Goal: Task Accomplishment & Management: Manage account settings

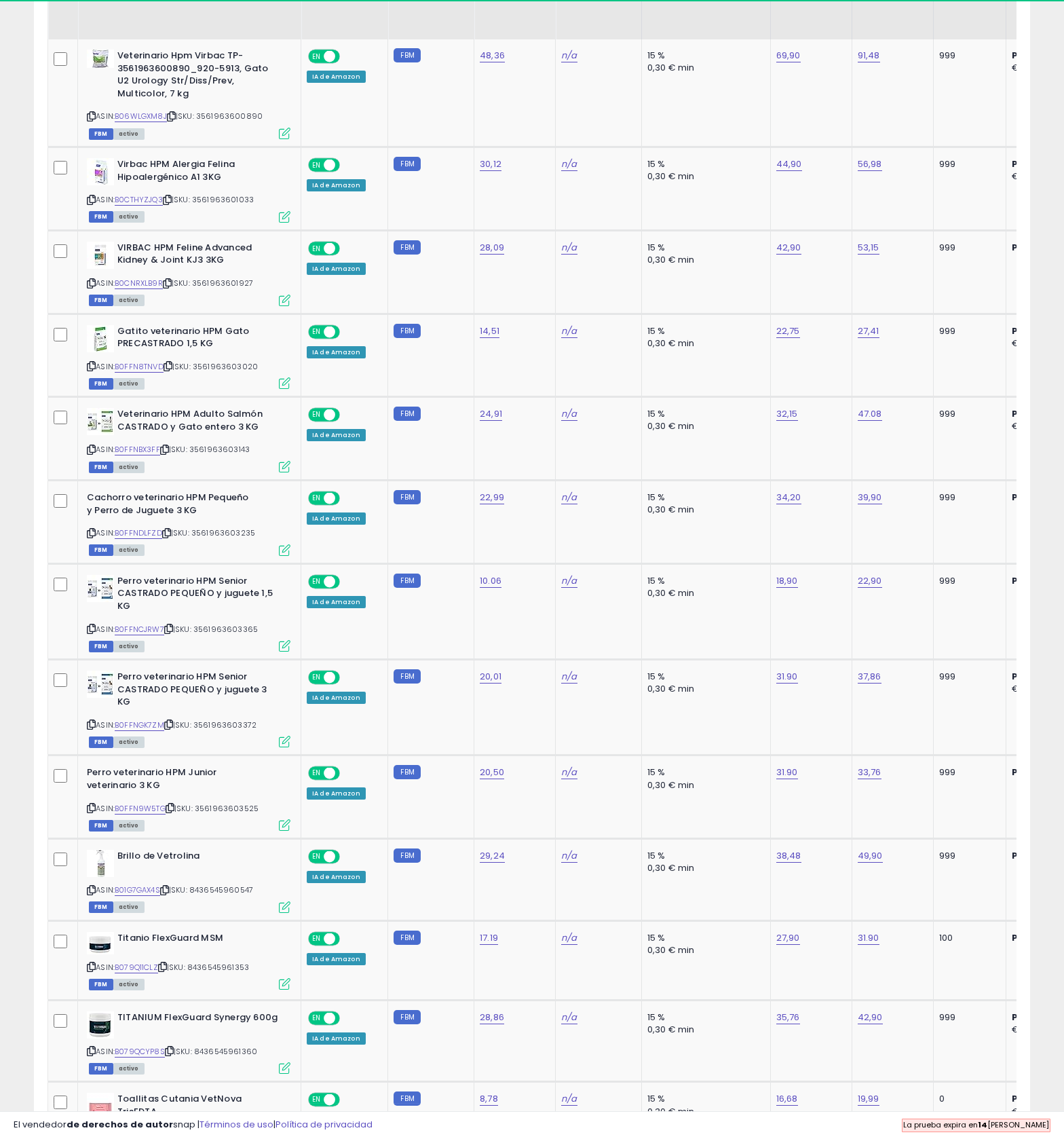
scroll to position [753, 0]
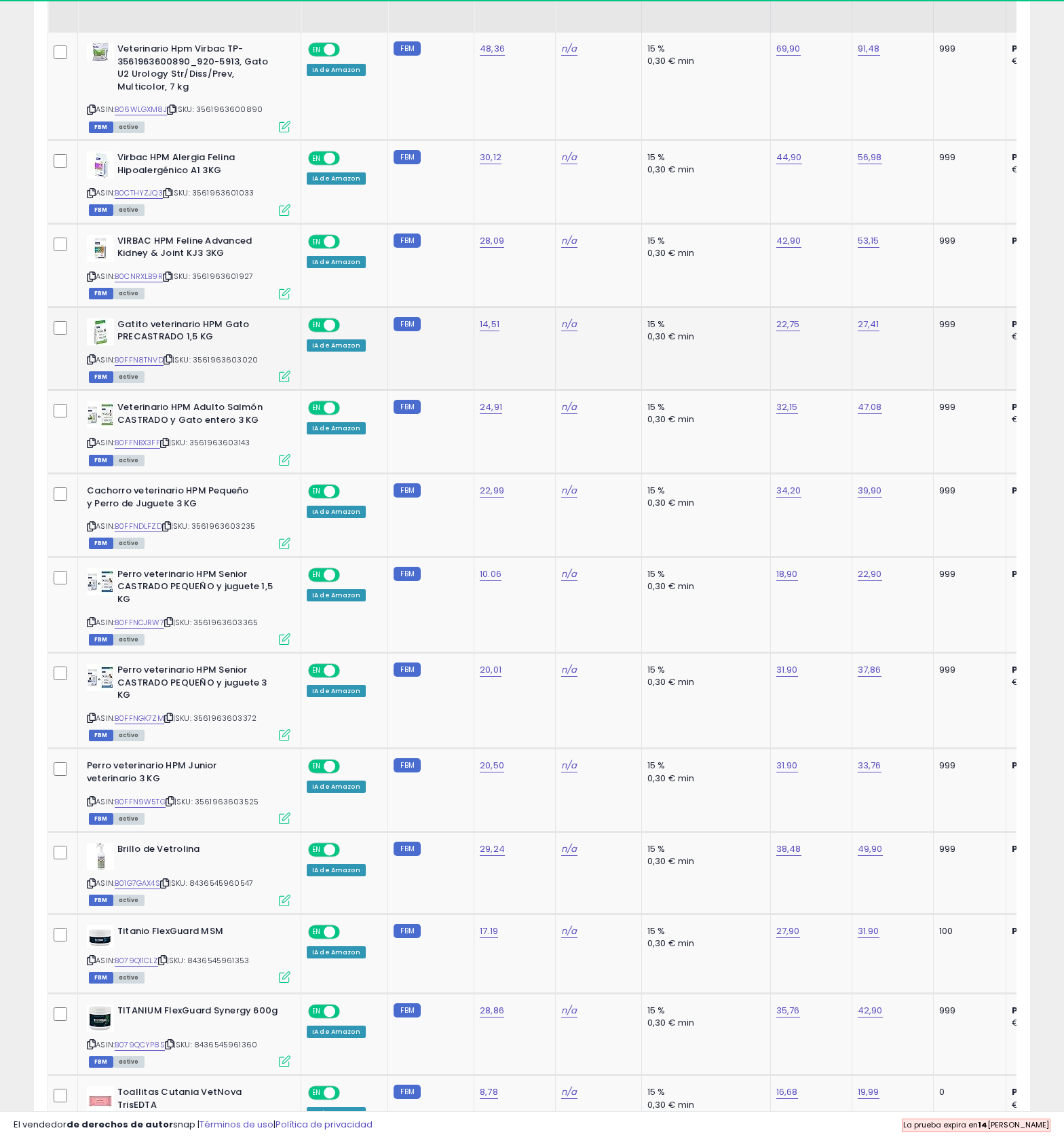
click at [800, 331] on link "22,75" at bounding box center [788, 324] width 24 height 14
type input "*****"
click at [890, 446] on button "submit" at bounding box center [879, 436] width 23 height 20
click at [169, 446] on icon at bounding box center [164, 442] width 8 height 8
click at [173, 363] on icon at bounding box center [168, 359] width 8 height 8
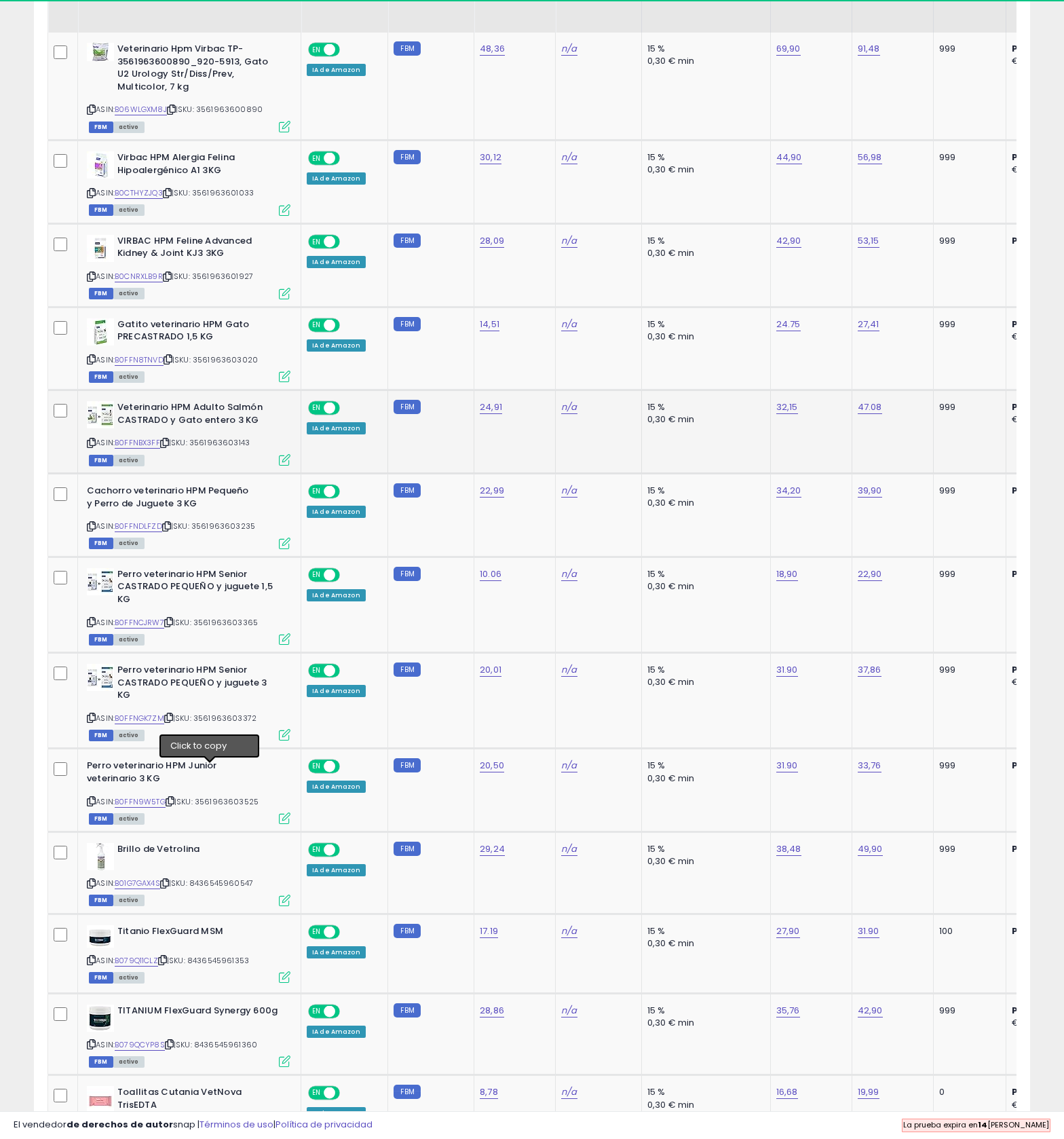
click at [169, 446] on icon at bounding box center [164, 442] width 8 height 8
click at [214, 448] on span "| SKU: 3561963603143" at bounding box center [205, 442] width 90 height 11
click at [169, 446] on icon at bounding box center [164, 442] width 8 height 8
click at [797, 414] on link "32,15" at bounding box center [787, 407] width 22 height 14
type input "*****"
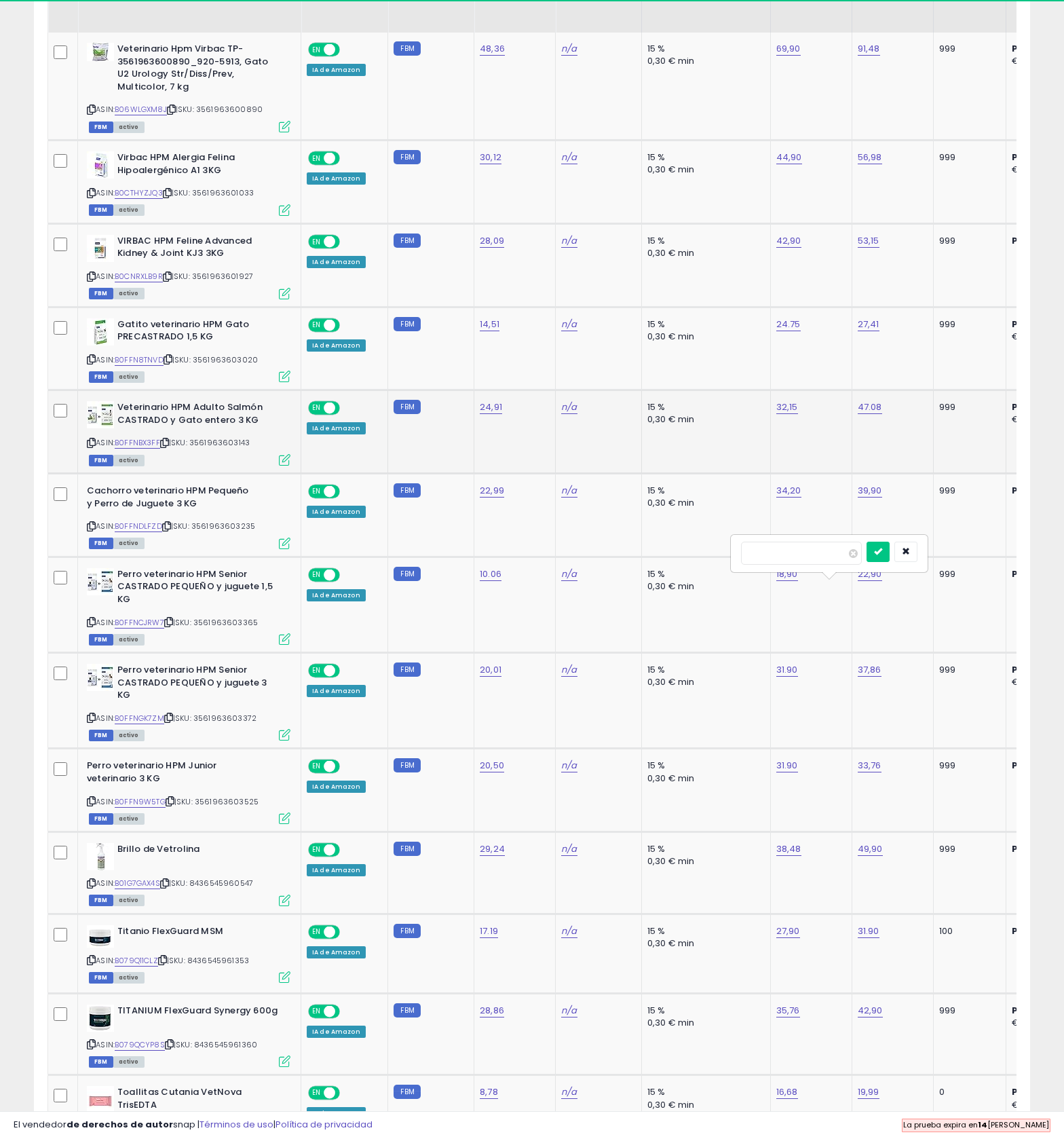
click at [890, 562] on button "submit" at bounding box center [877, 551] width 23 height 20
click at [220, 531] on span "| SKU: 3561963603235" at bounding box center [209, 526] width 93 height 11
click at [171, 530] on icon at bounding box center [167, 526] width 8 height 8
click at [852, 557] on td "34,20" at bounding box center [811, 515] width 81 height 84
click at [801, 497] on link "34,20" at bounding box center [789, 490] width 25 height 14
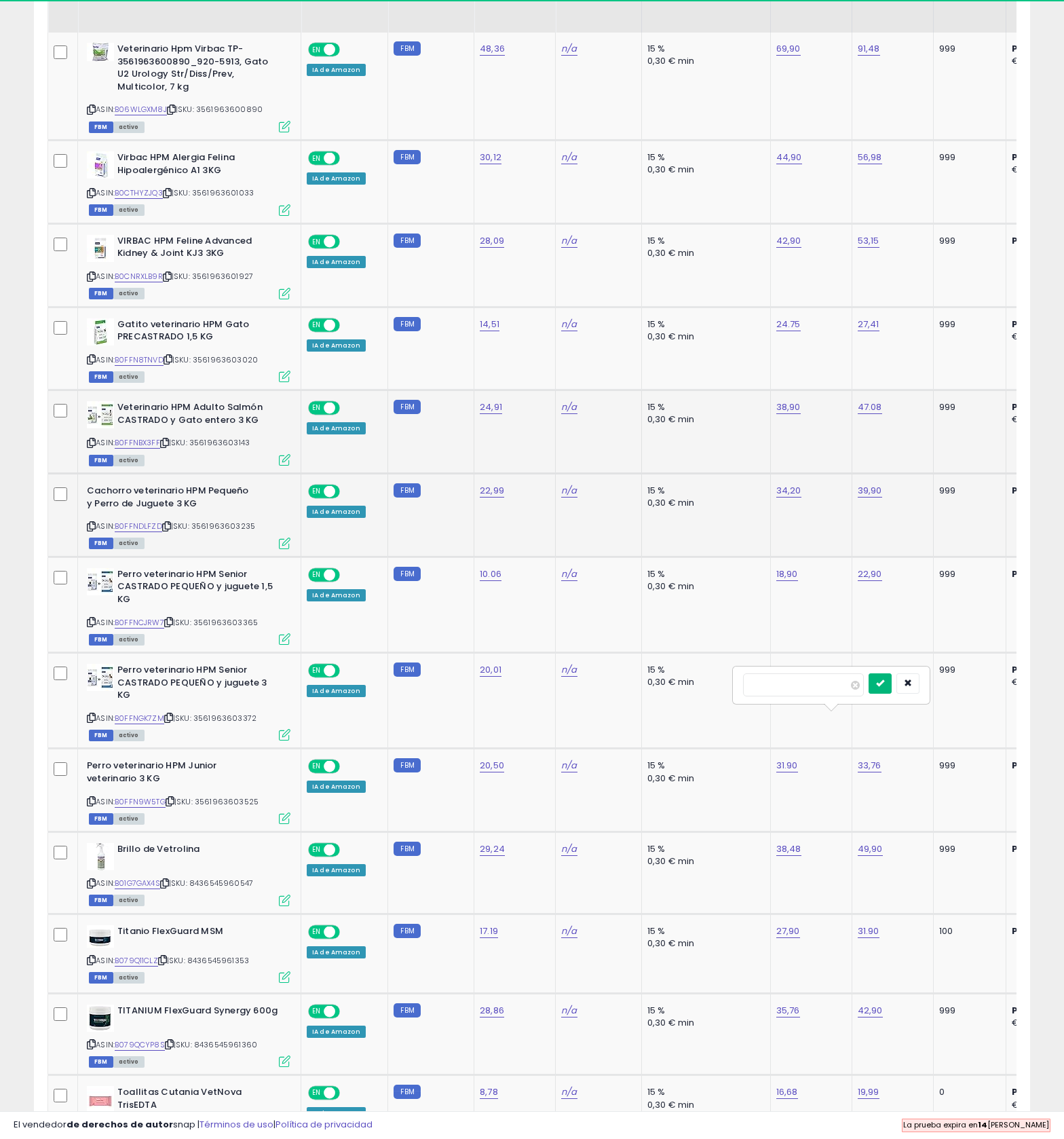
type input "*****"
click at [884, 687] on icon "submit" at bounding box center [880, 683] width 8 height 8
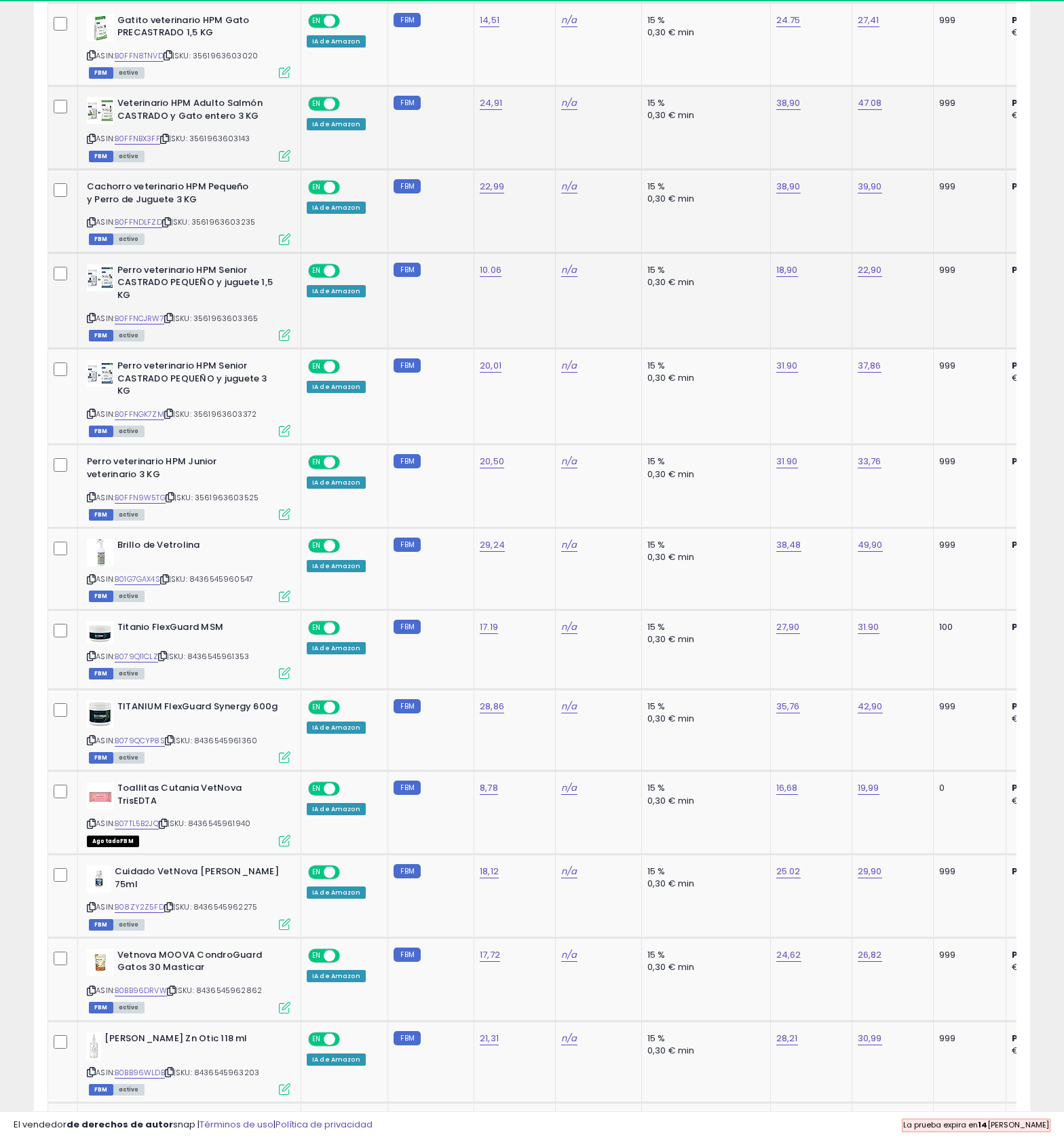
scroll to position [1090, 0]
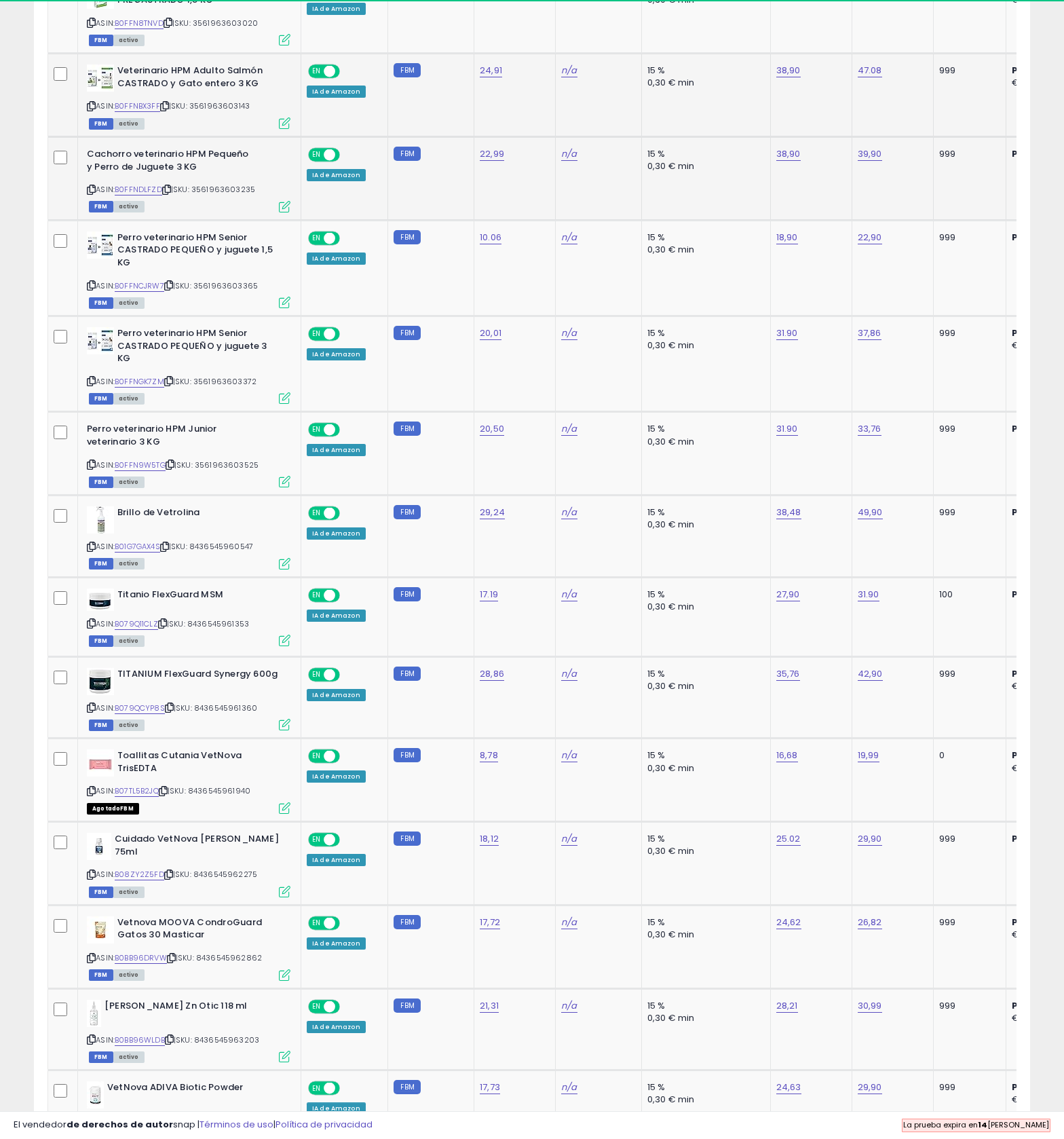
click at [801, 161] on link "38,90" at bounding box center [788, 154] width 25 height 14
type input "*****"
click at [892, 357] on button "submit" at bounding box center [880, 346] width 23 height 20
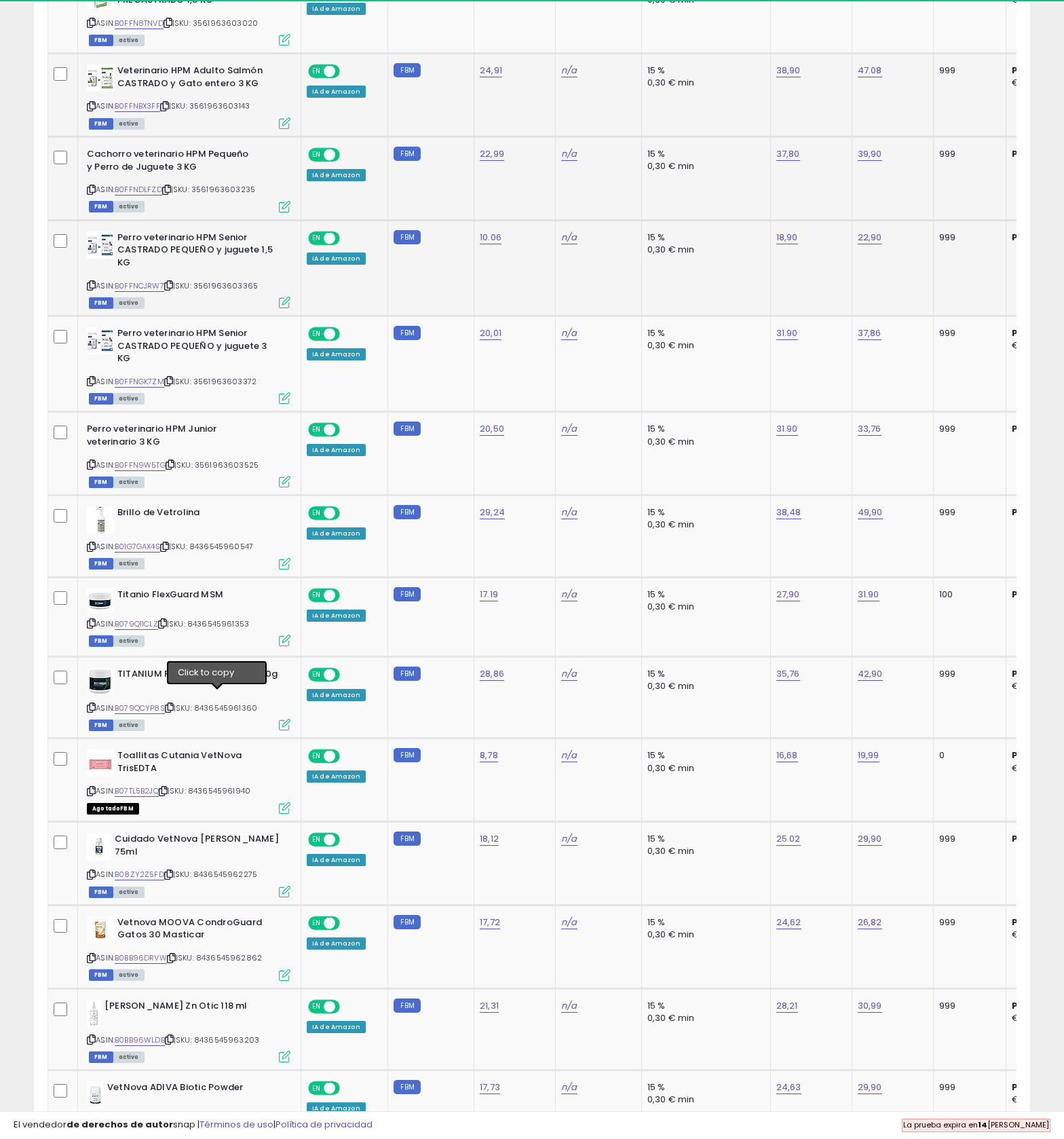
click at [173, 289] on icon at bounding box center [168, 285] width 8 height 8
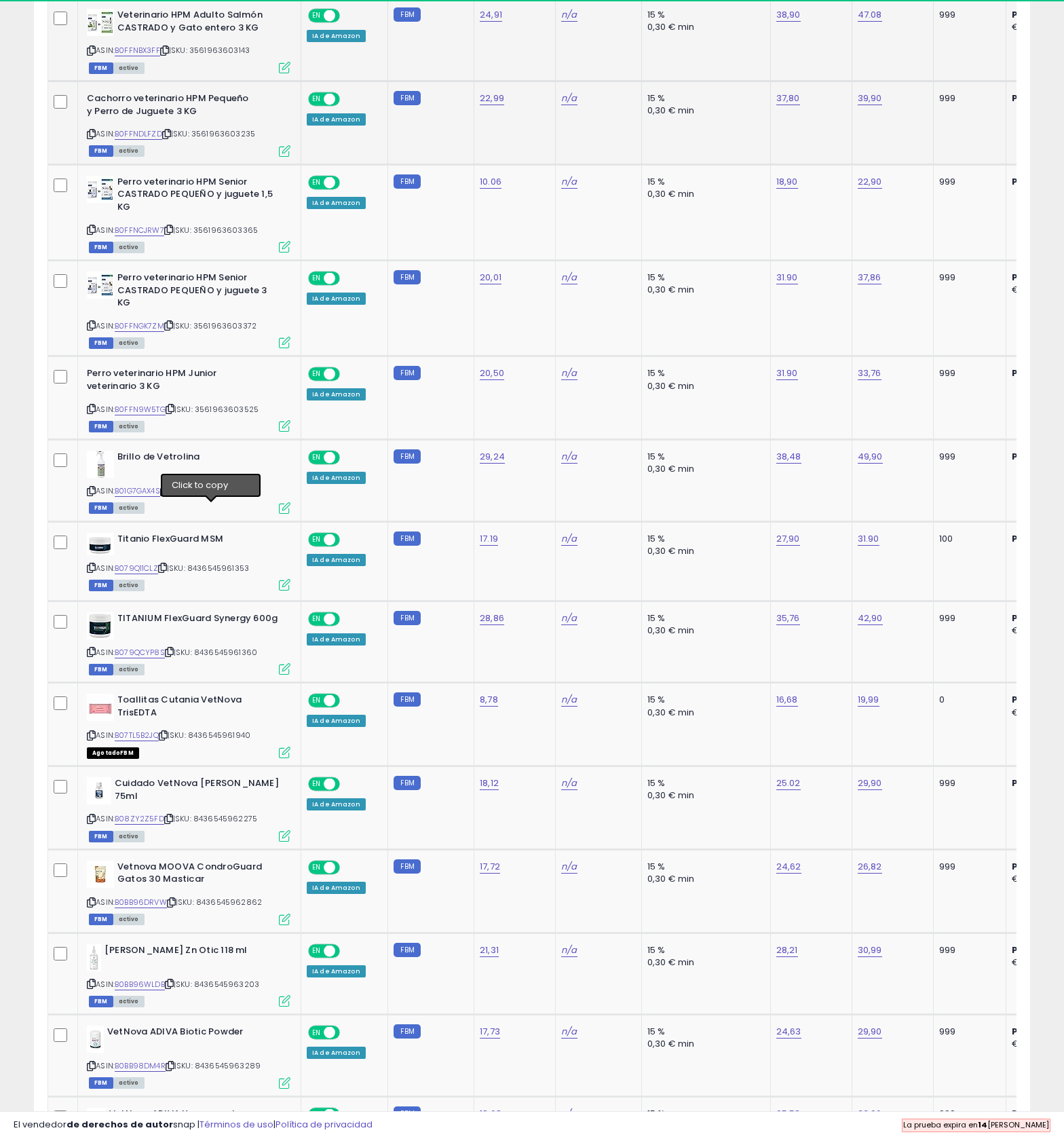
click at [218, 139] on span "| SKU: 3561963603235" at bounding box center [209, 133] width 93 height 11
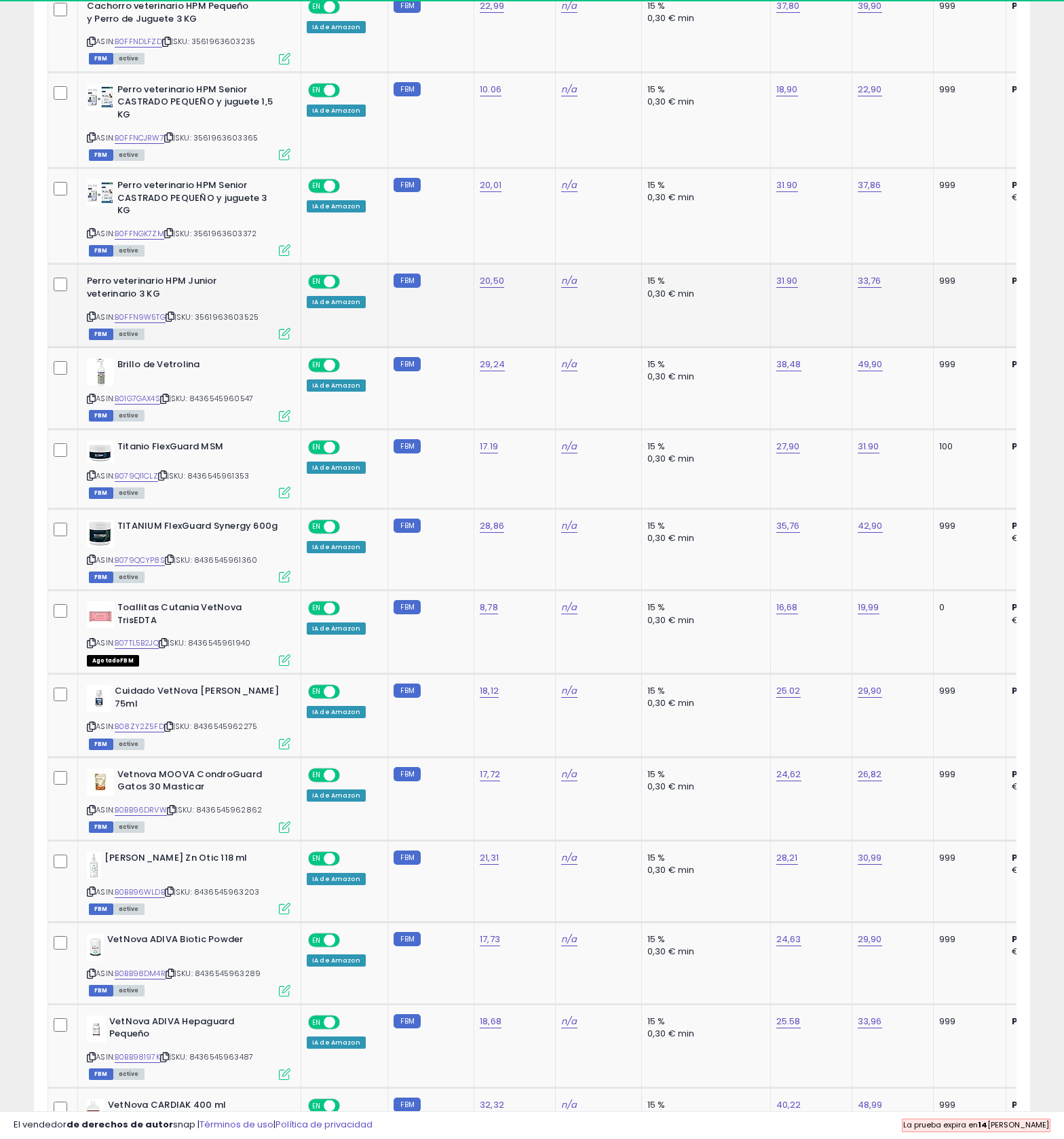
scroll to position [1228, 0]
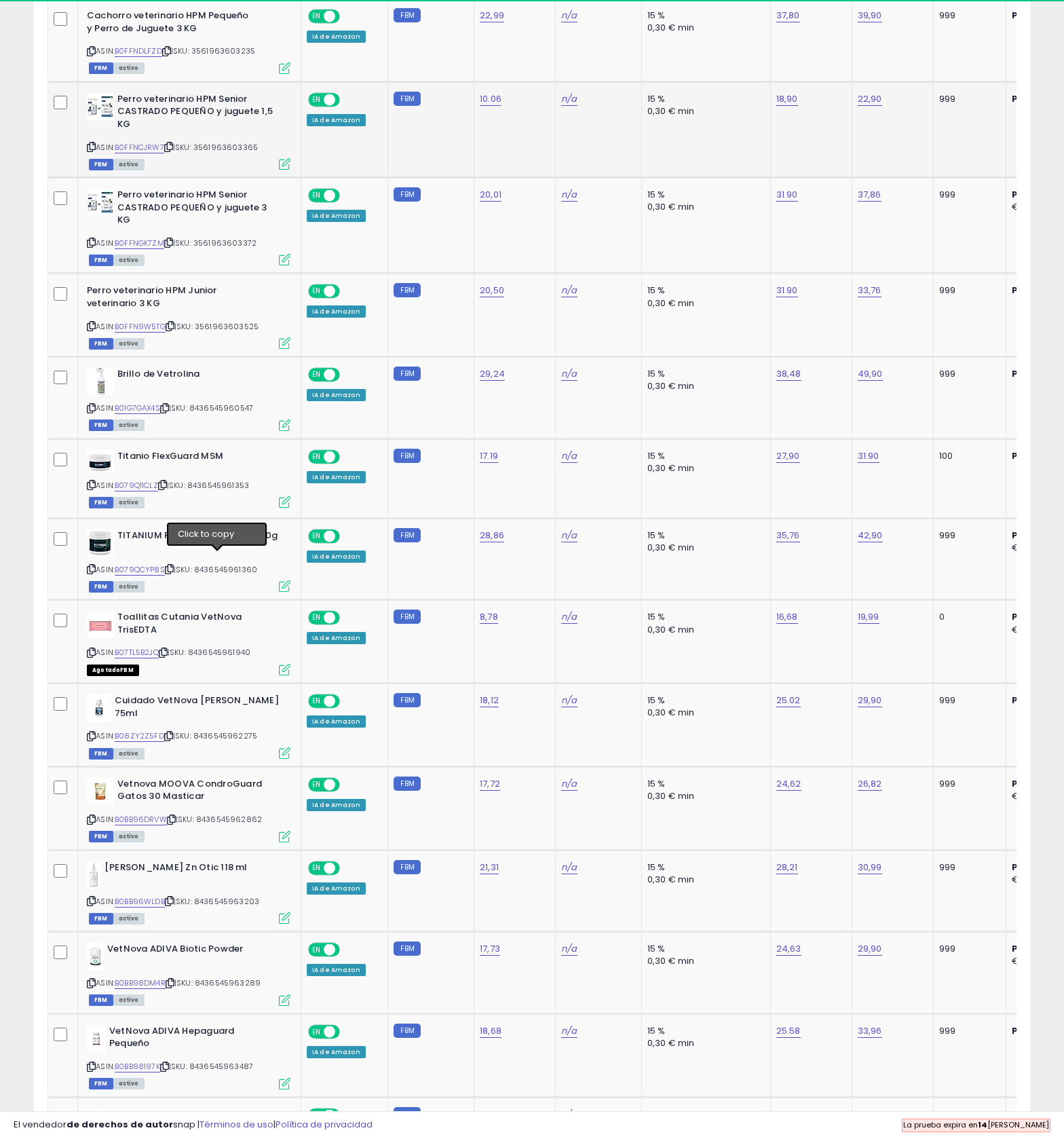
click at [173, 151] on icon at bounding box center [168, 147] width 8 height 8
click at [173, 246] on icon at bounding box center [168, 242] width 8 height 8
click at [174, 329] on icon at bounding box center [170, 326] width 8 height 8
click at [173, 246] on icon at bounding box center [168, 242] width 8 height 8
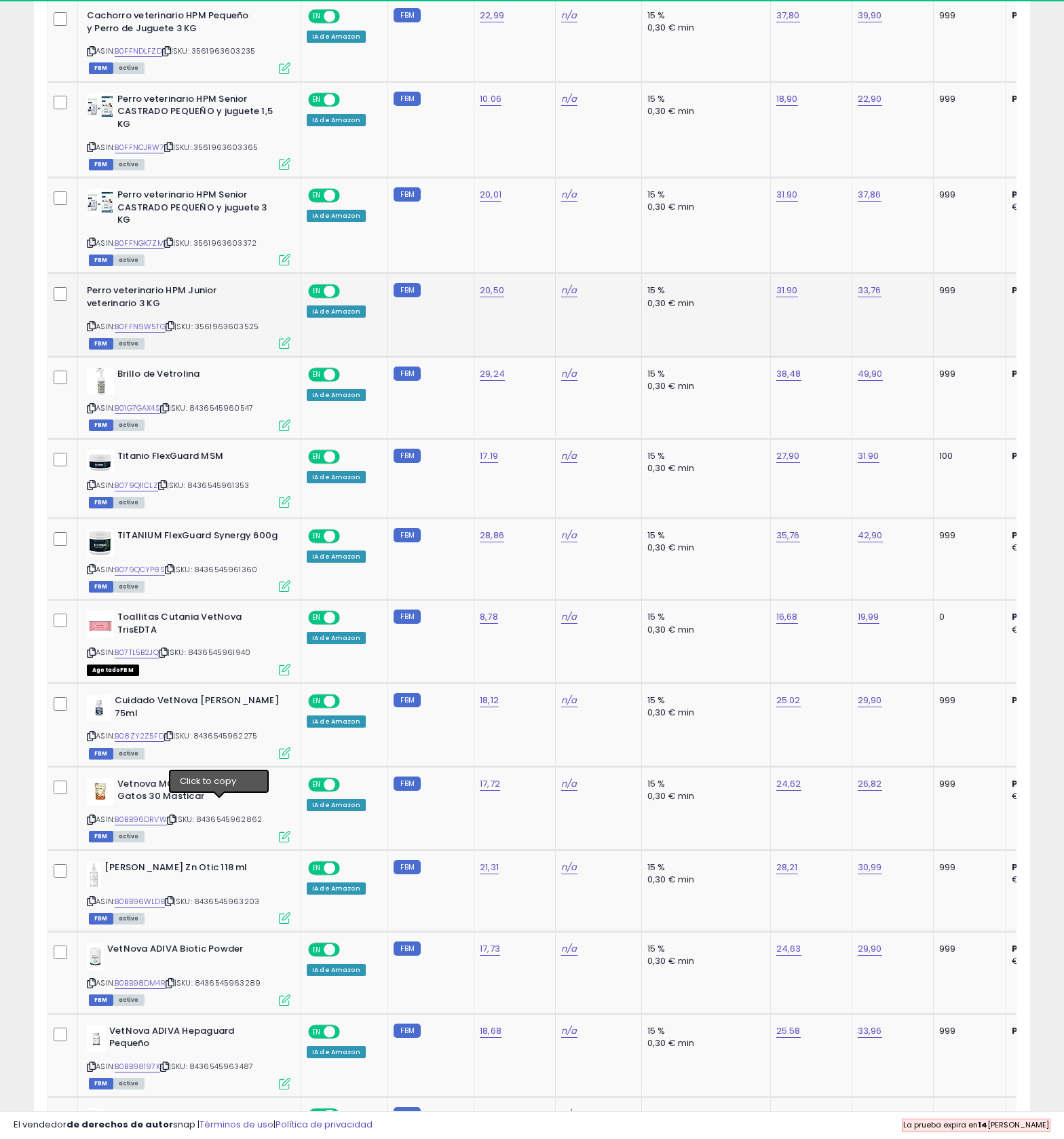
click at [174, 329] on icon at bounding box center [170, 326] width 8 height 8
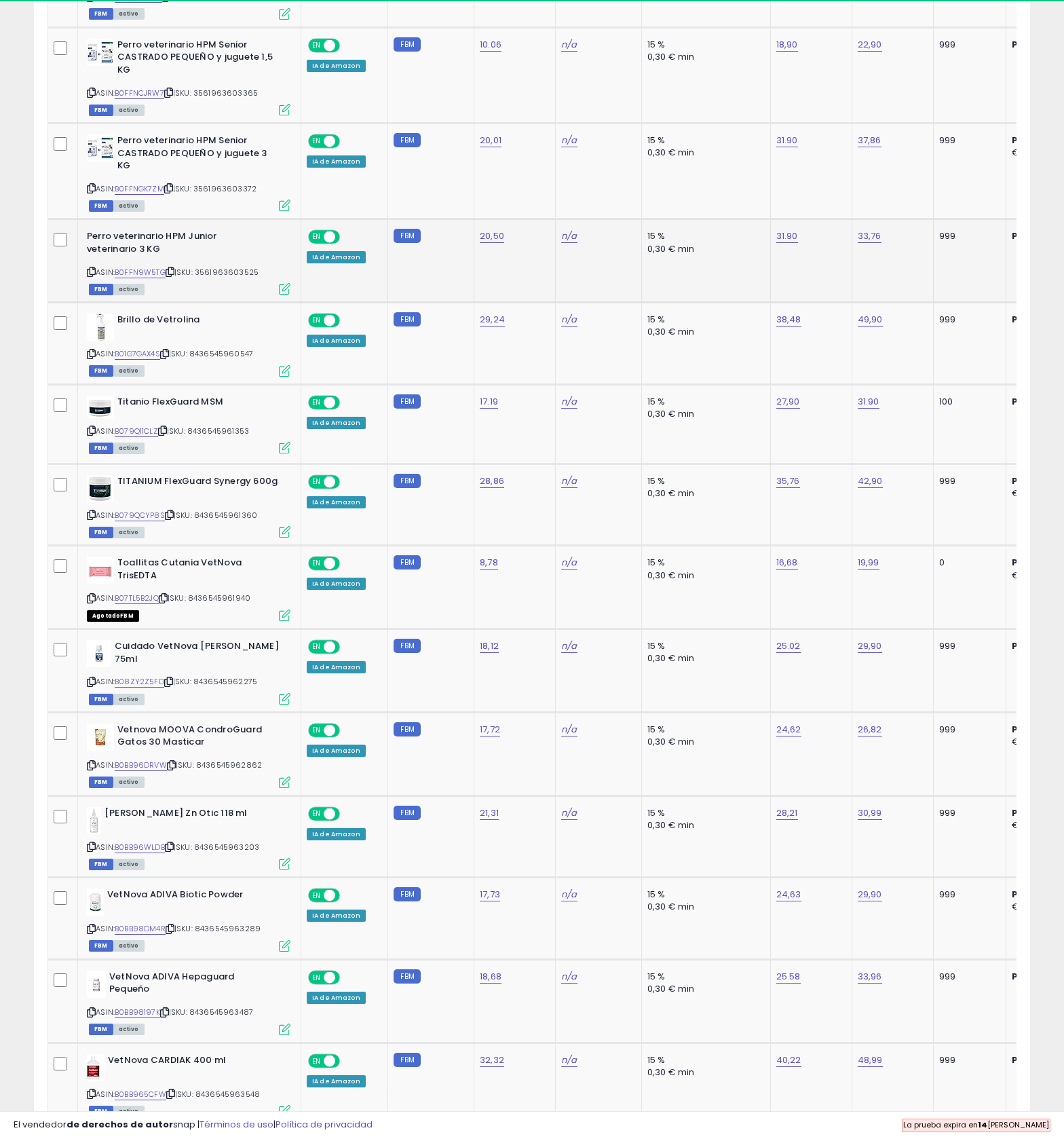
scroll to position [1286, 0]
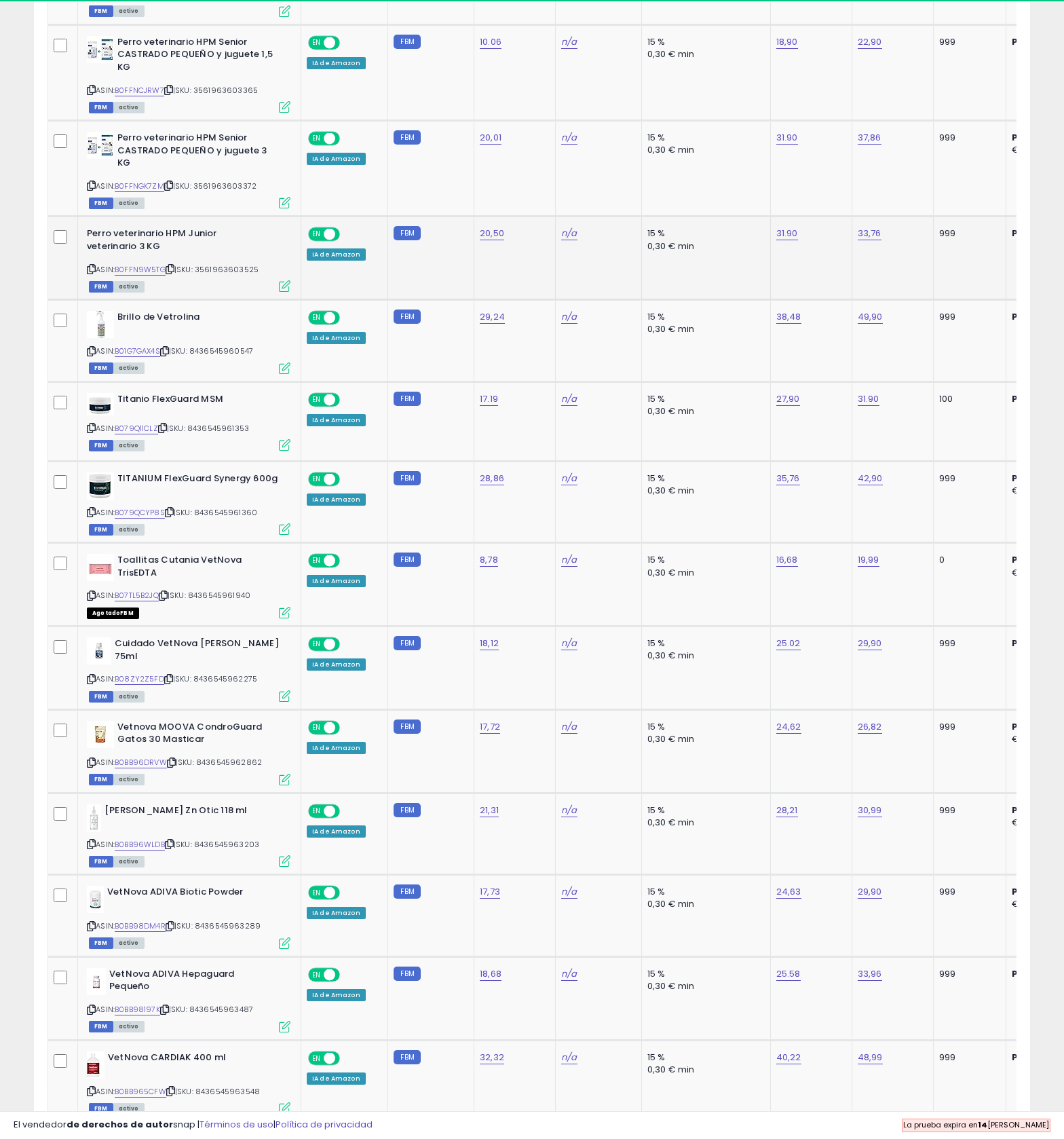
click at [225, 275] on span "| SKU: 3561963603525" at bounding box center [212, 269] width 93 height 11
click at [174, 273] on icon at bounding box center [170, 268] width 8 height 8
click at [169, 355] on icon at bounding box center [164, 351] width 8 height 8
click at [801, 323] on link "38,48" at bounding box center [789, 317] width 25 height 14
click at [797, 675] on input "*****" at bounding box center [803, 662] width 121 height 23
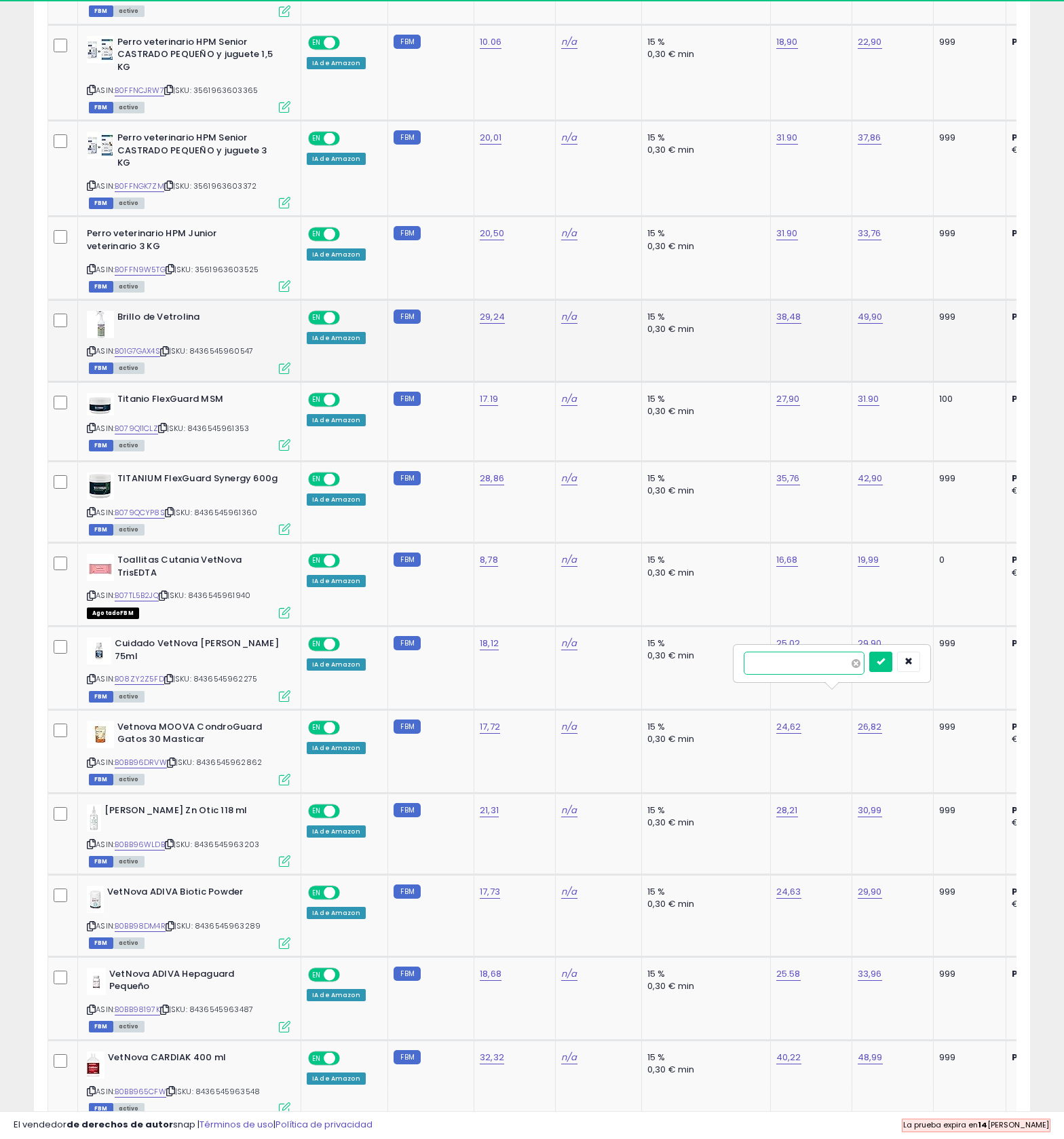
click at [797, 675] on input "*****" at bounding box center [803, 662] width 121 height 23
type input "*****"
click at [892, 672] on button "submit" at bounding box center [880, 661] width 23 height 20
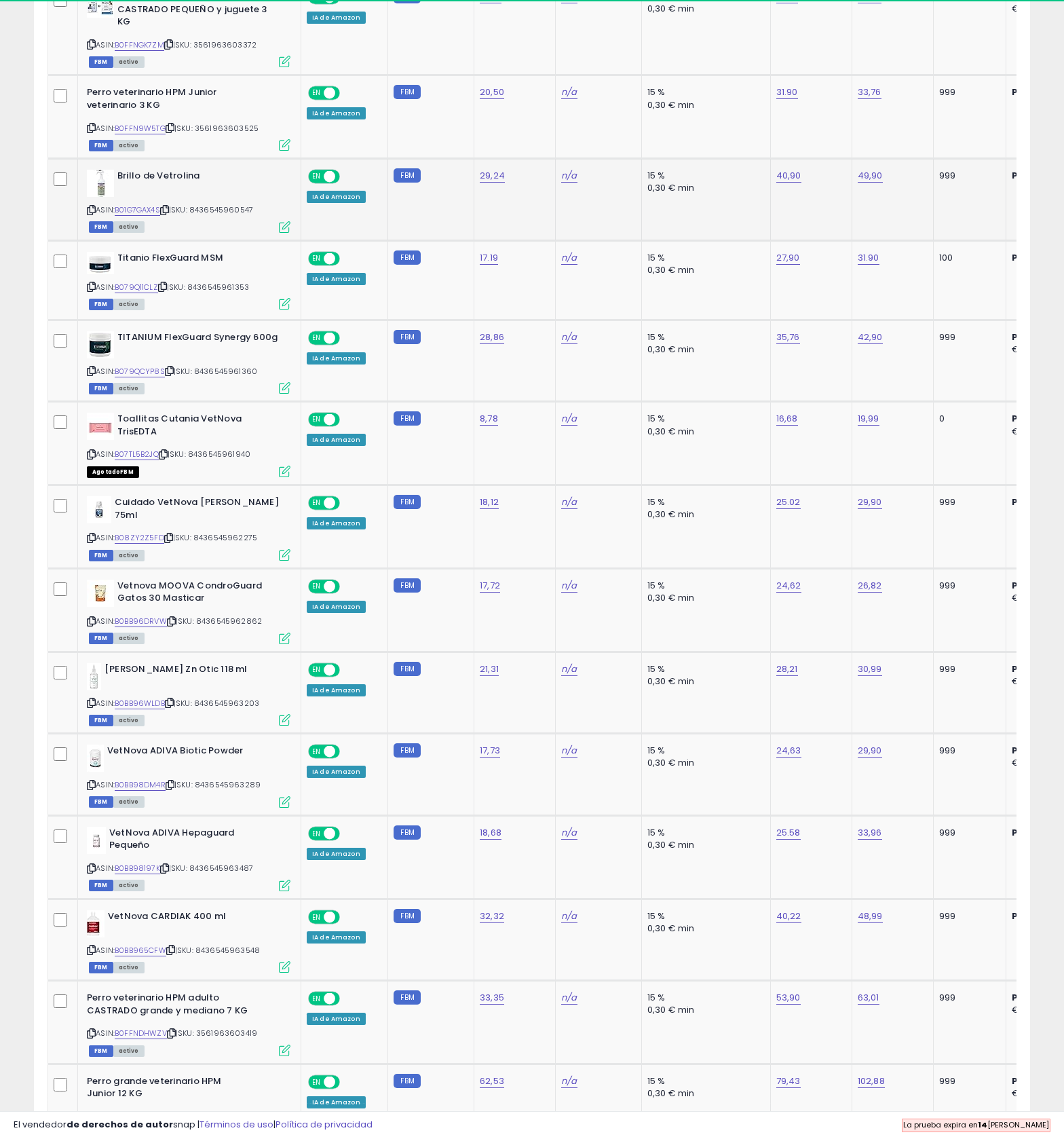
scroll to position [1446, 0]
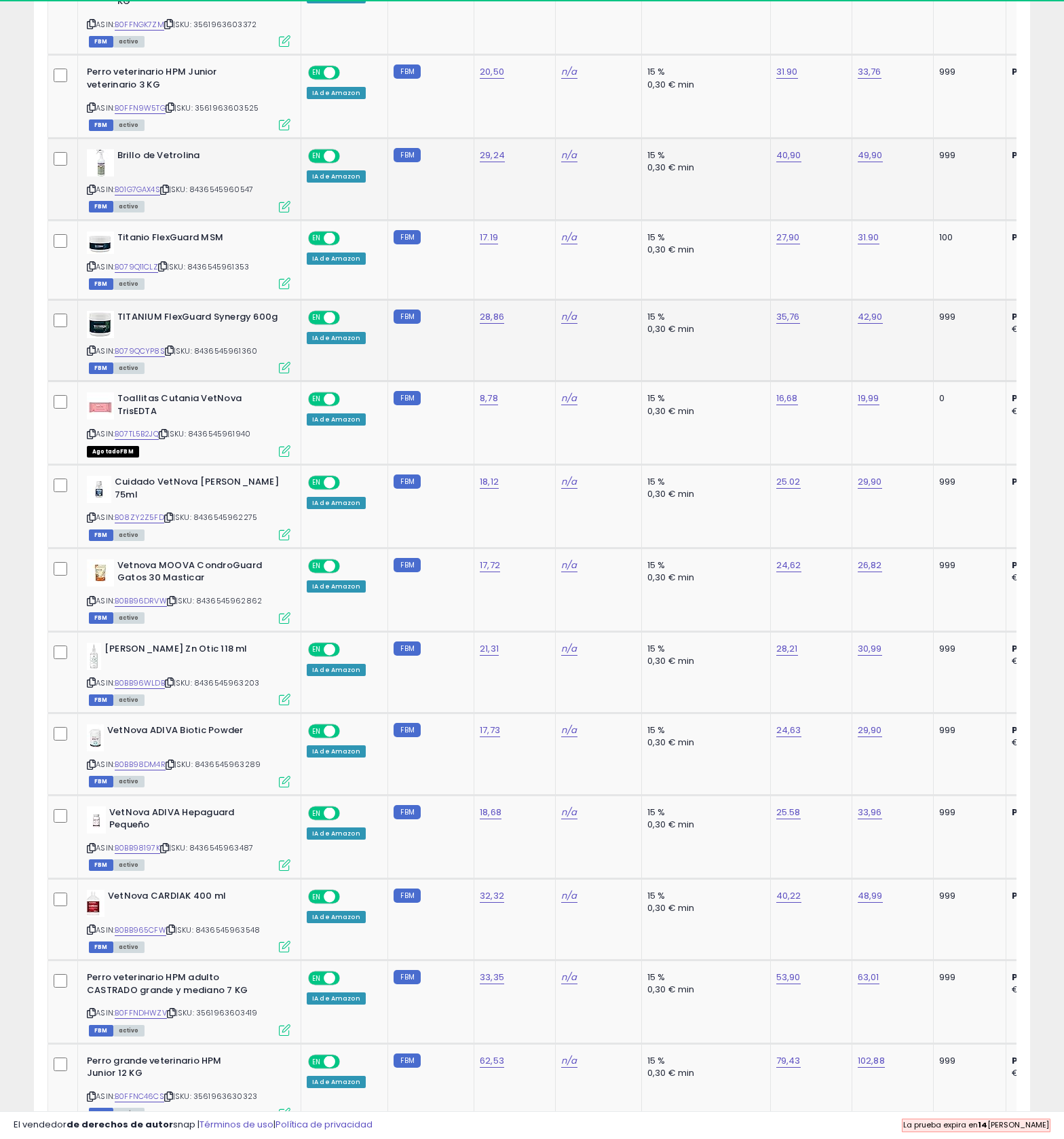
click at [174, 354] on icon at bounding box center [169, 350] width 8 height 8
click at [800, 323] on link "35,76" at bounding box center [788, 317] width 24 height 14
type input "*****"
click at [891, 719] on button "submit" at bounding box center [879, 709] width 23 height 20
click at [883, 323] on link "42,90" at bounding box center [870, 317] width 25 height 14
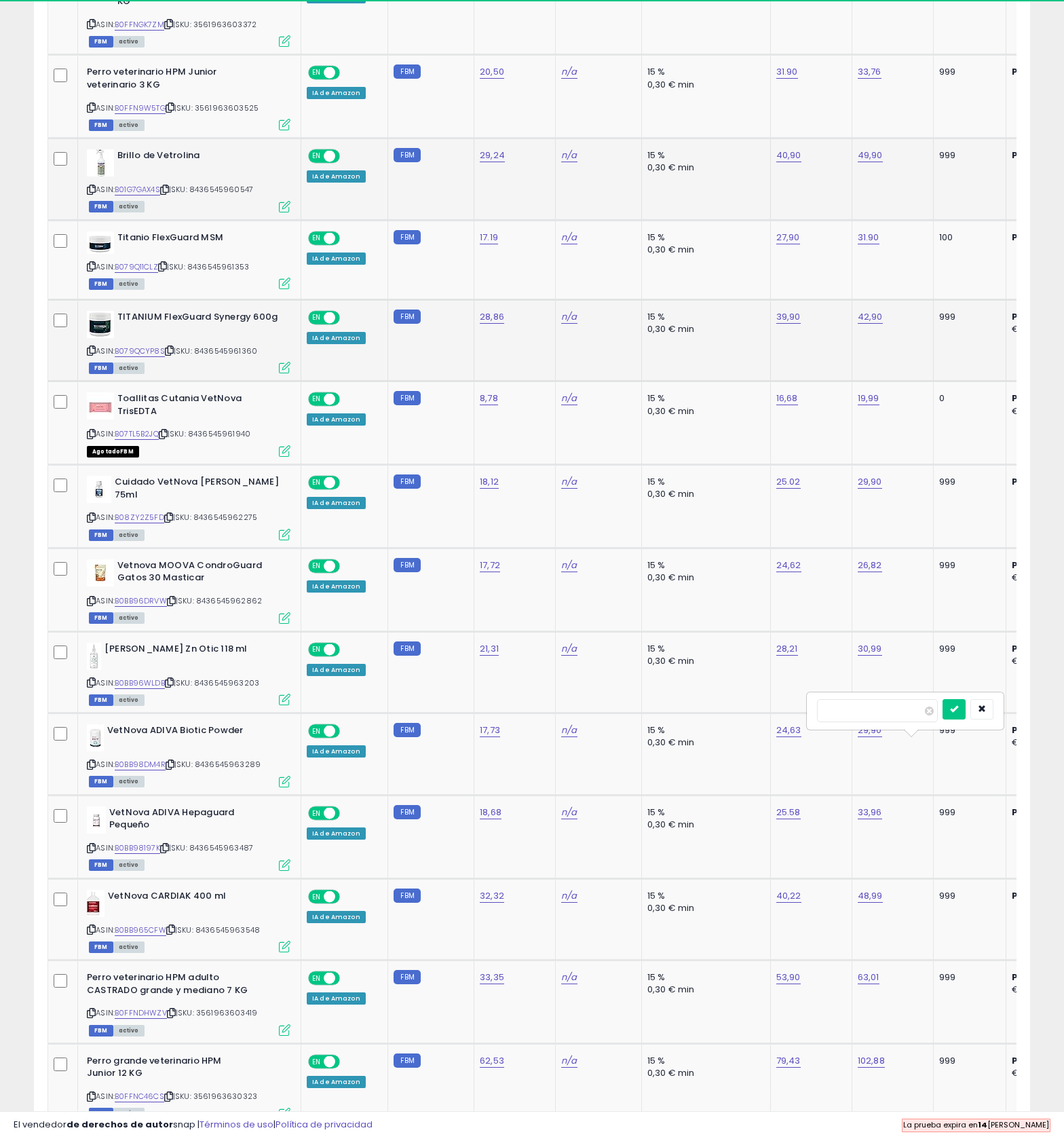
type input "*****"
click at [965, 719] on button "submit" at bounding box center [953, 709] width 23 height 20
click at [167, 270] on icon at bounding box center [163, 266] width 8 height 8
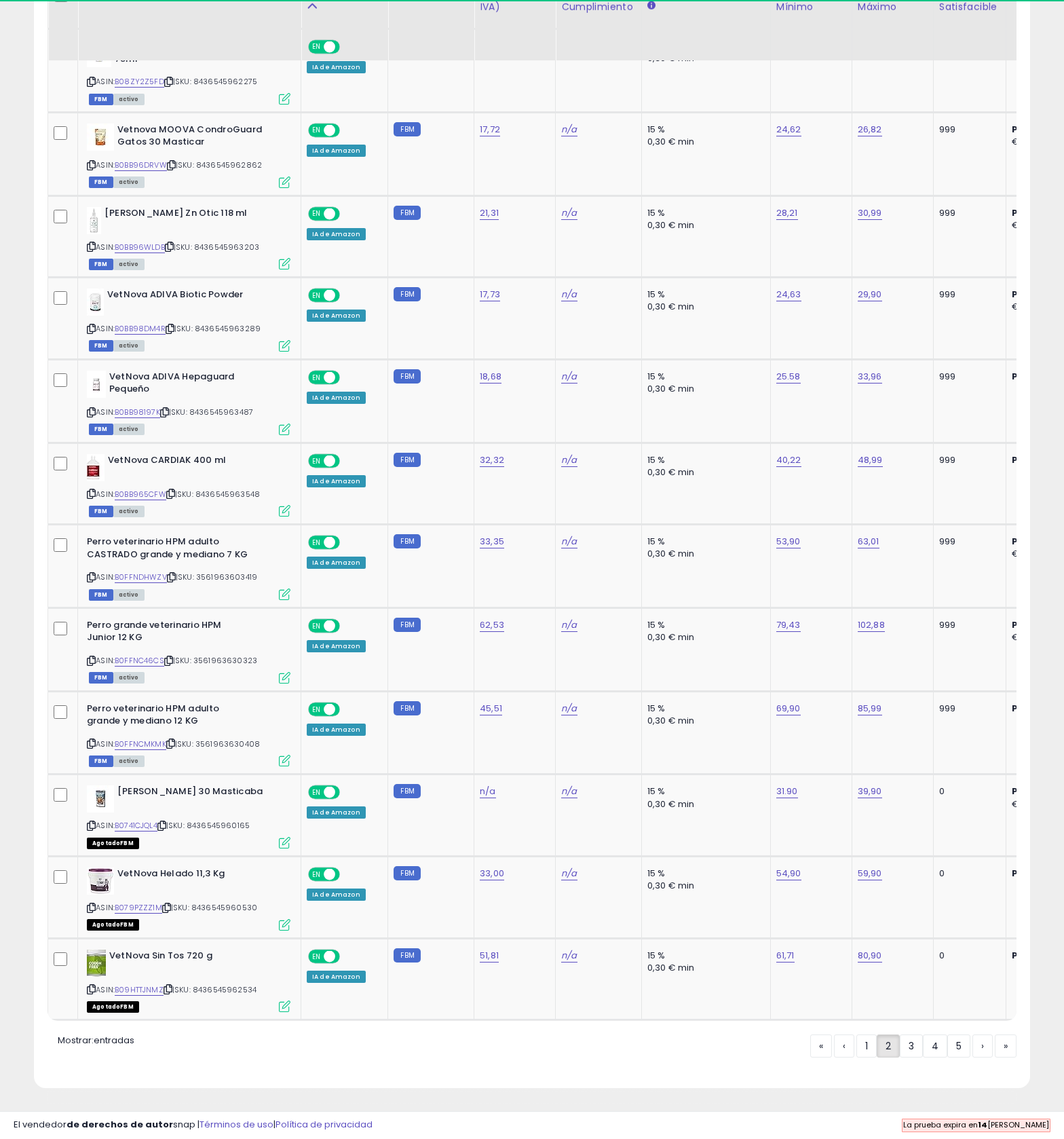
scroll to position [1993, 0]
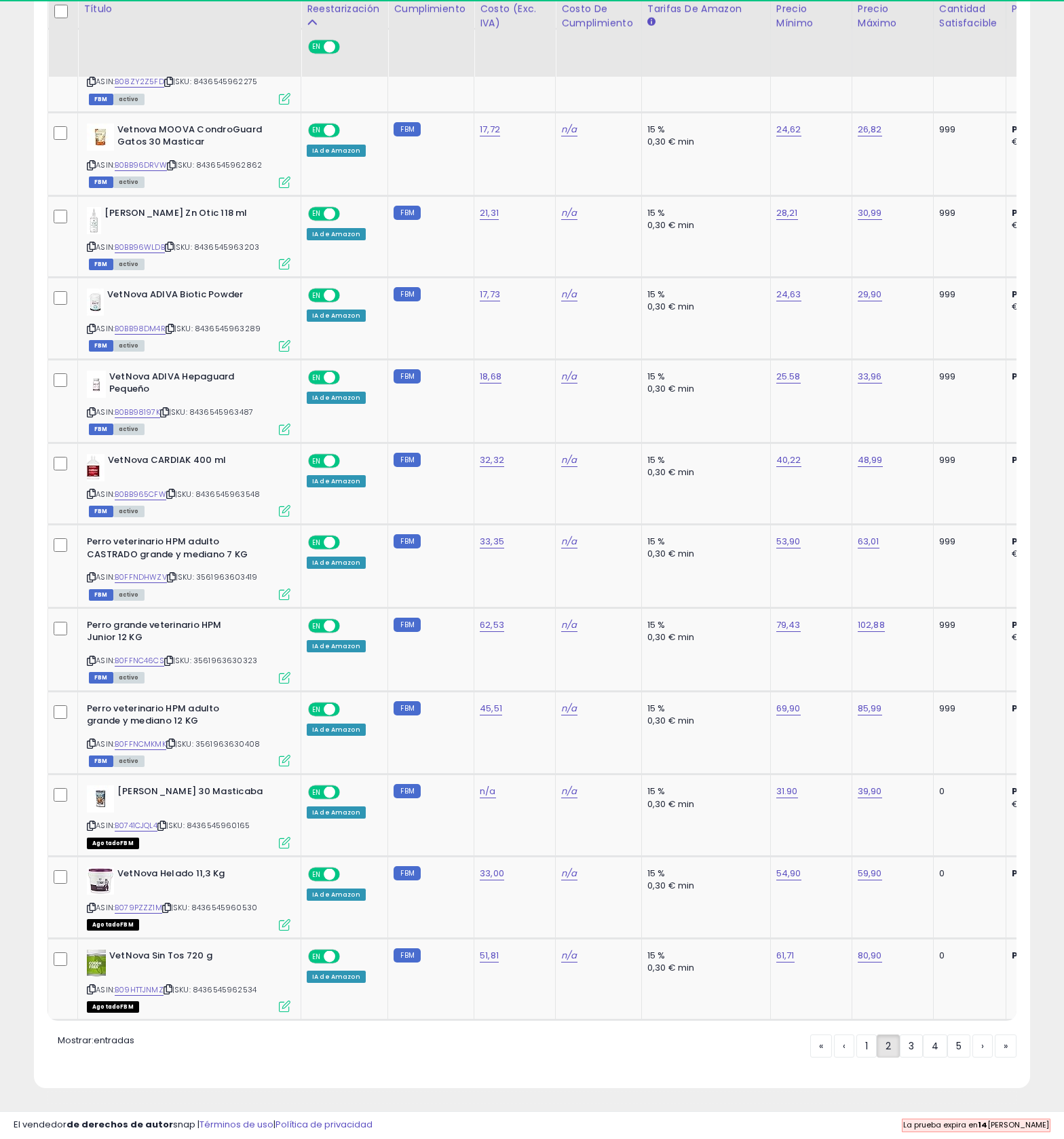
click at [173, 86] on icon at bounding box center [168, 81] width 8 height 8
